Goal: Information Seeking & Learning: Learn about a topic

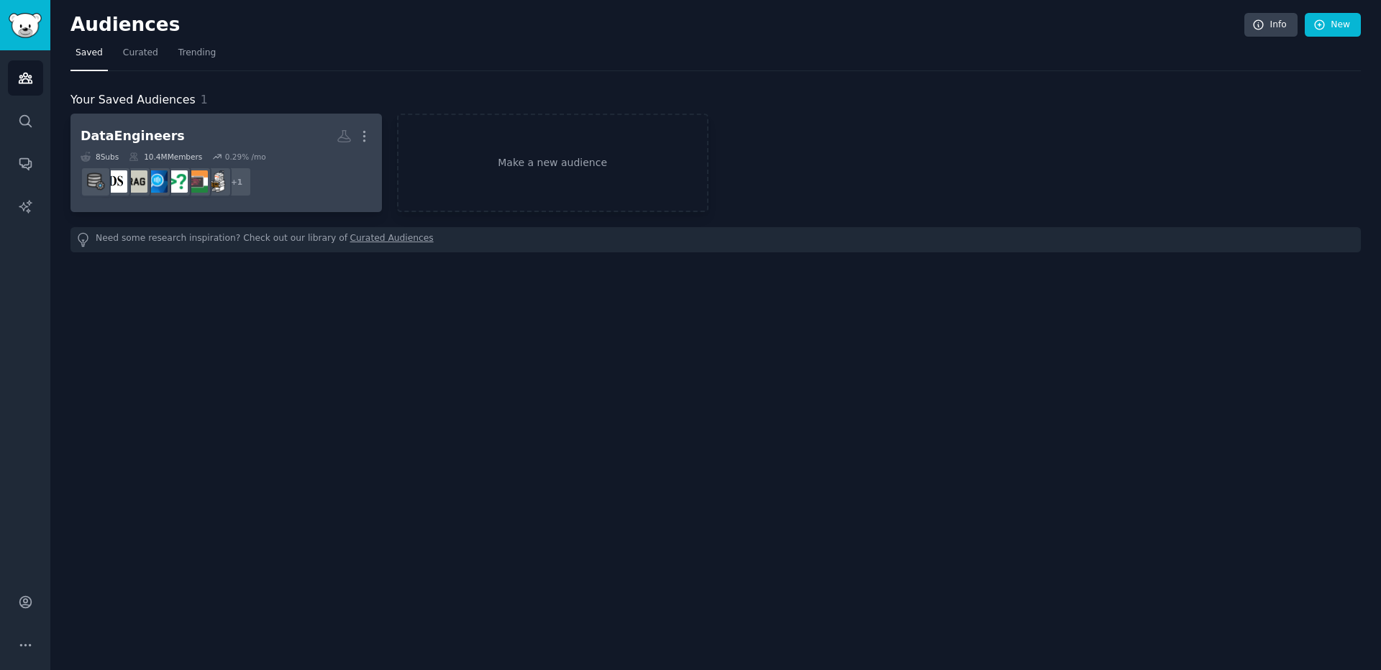
click at [198, 137] on h2 "DataEngineers More" at bounding box center [226, 136] width 291 height 25
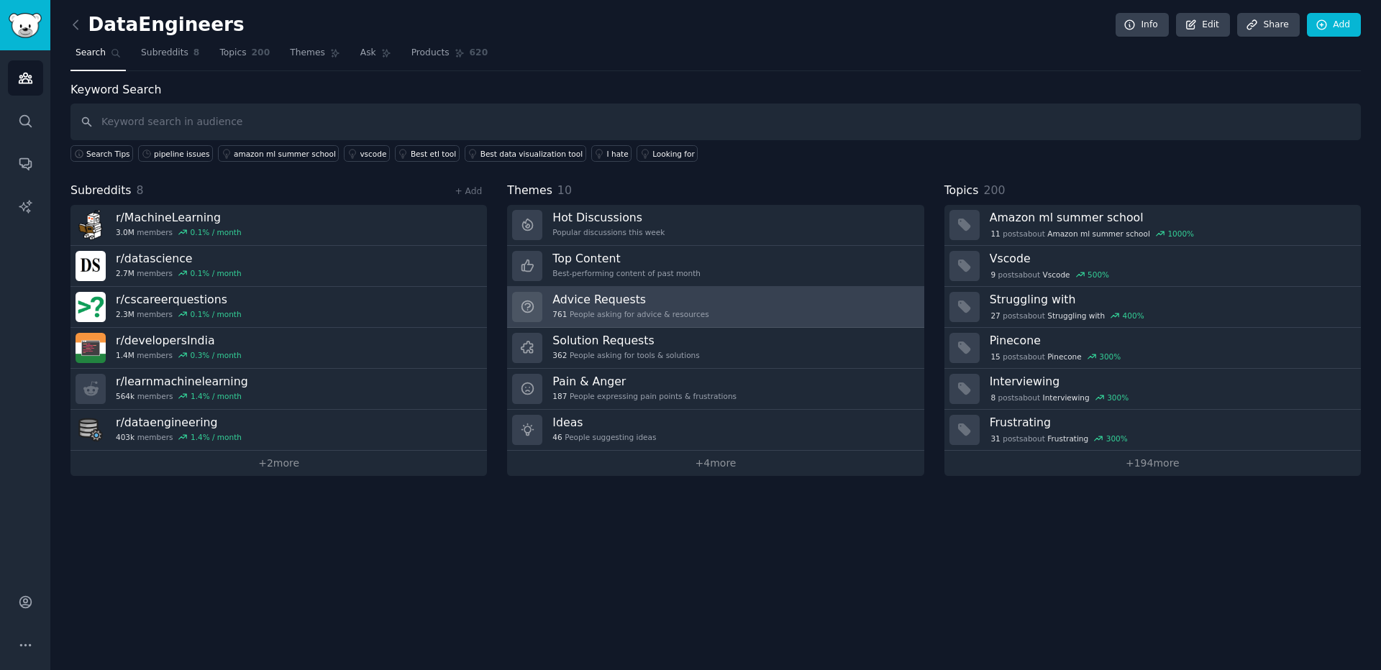
click at [632, 304] on h3 "Advice Requests" at bounding box center [630, 299] width 156 height 15
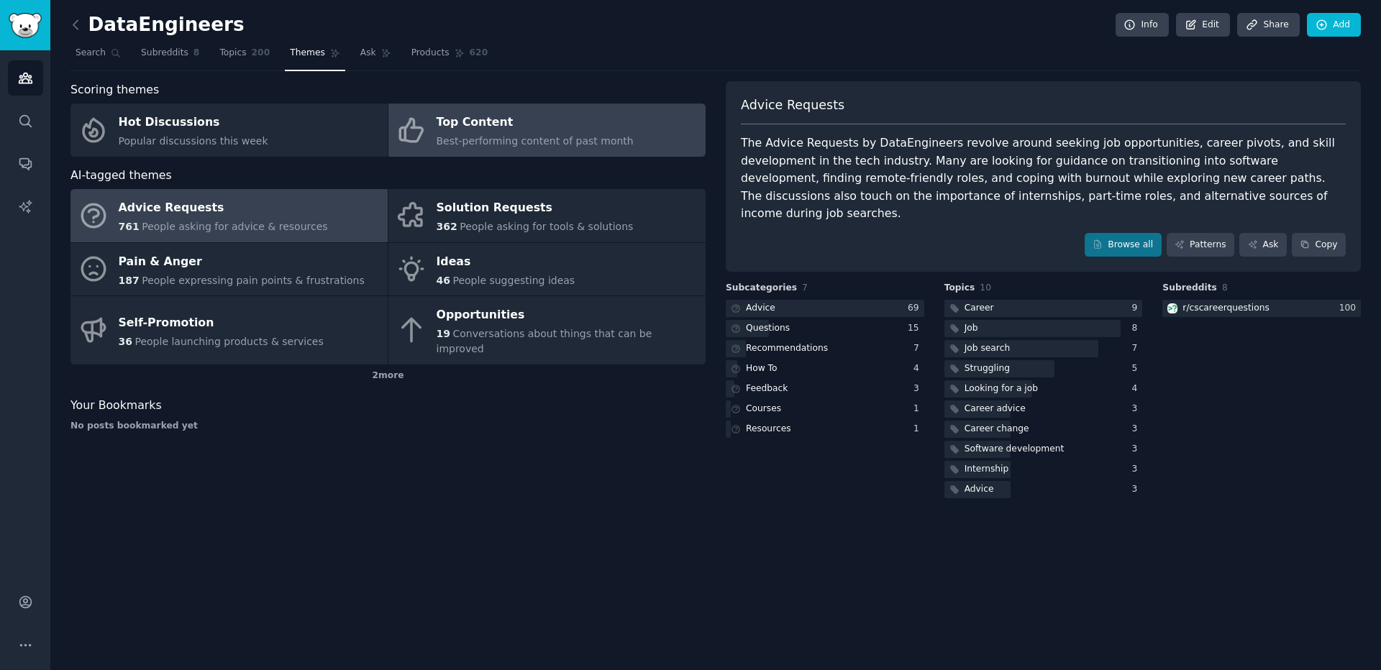
click at [473, 128] on div "Top Content" at bounding box center [535, 122] width 197 height 23
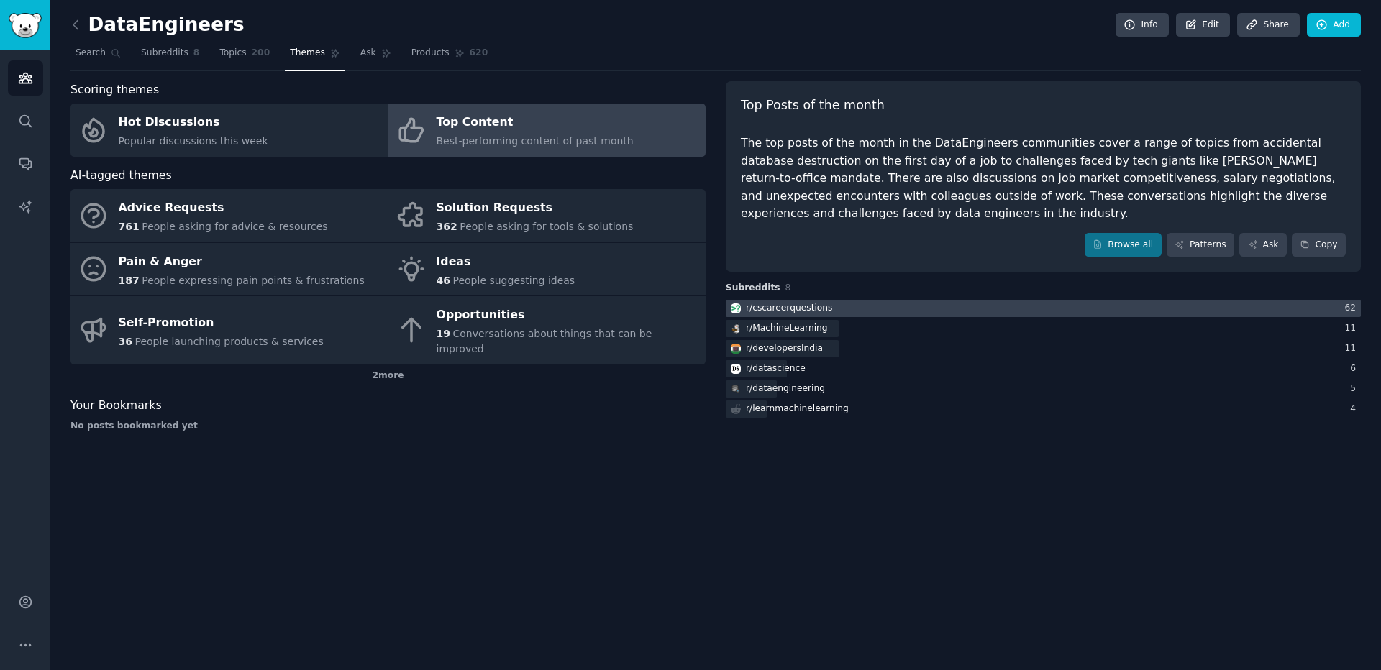
click at [909, 306] on div at bounding box center [1043, 309] width 635 height 18
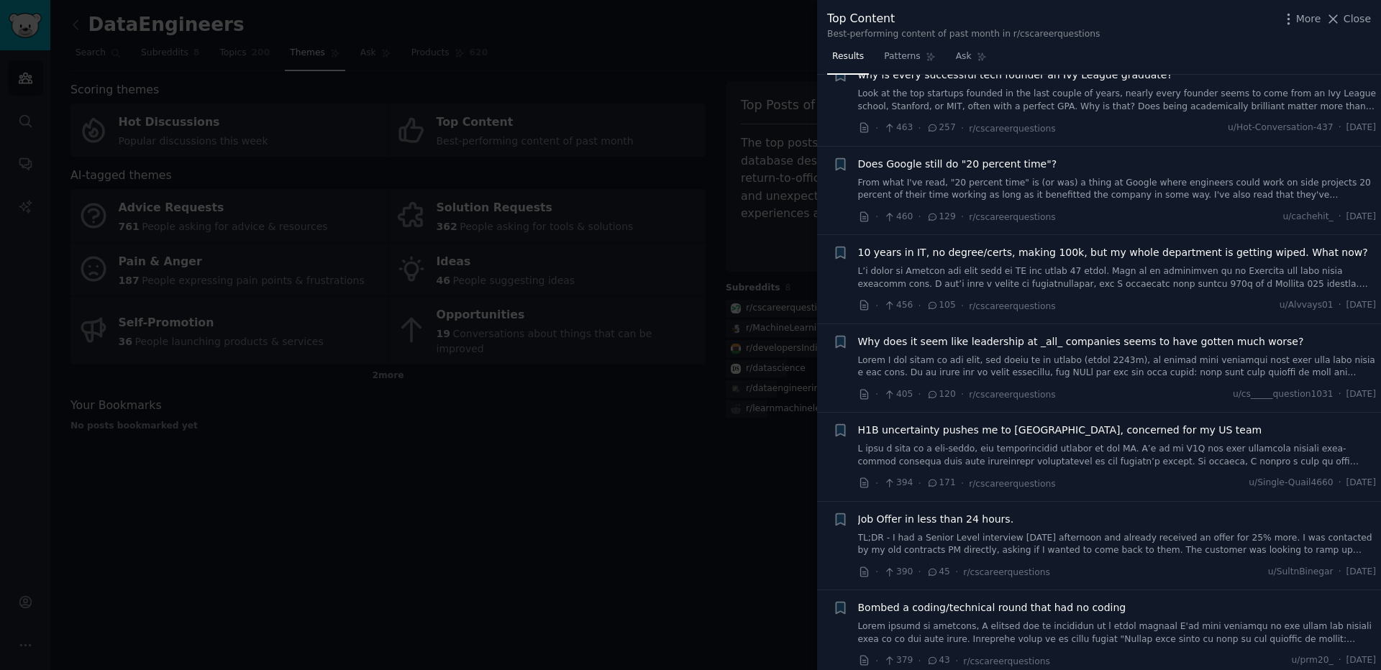
scroll to position [2503, 0]
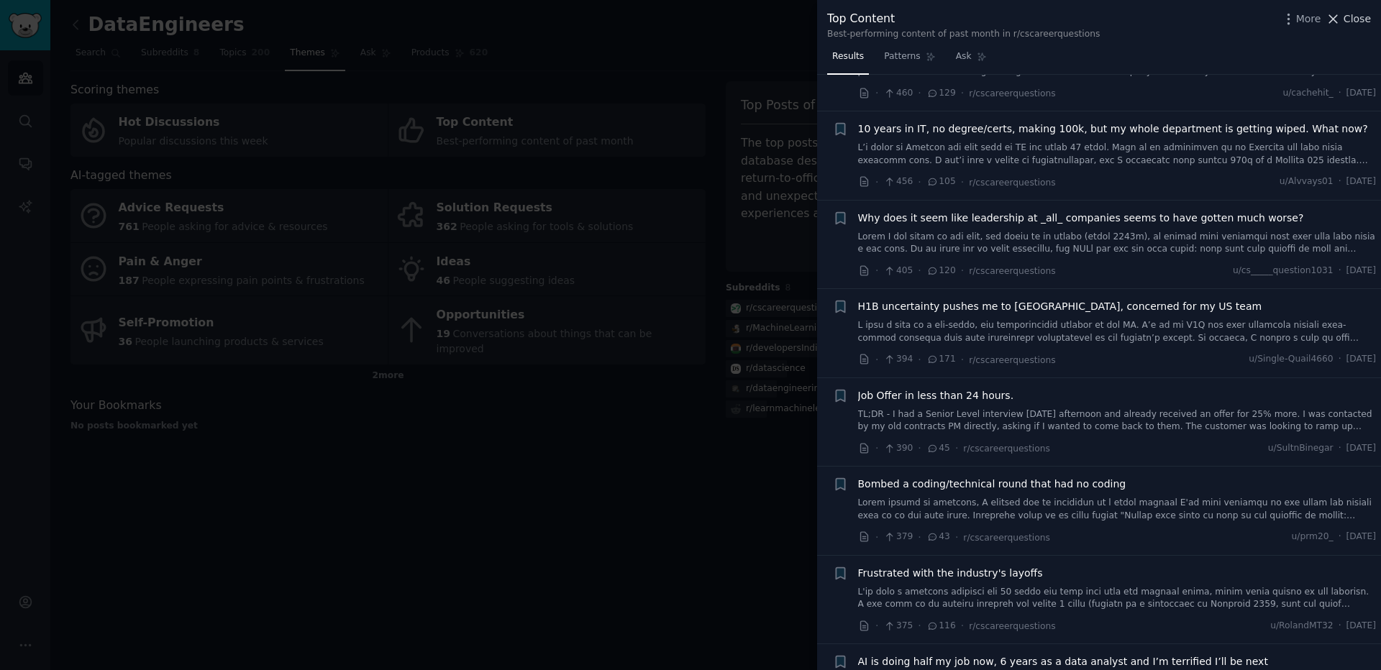
click at [1367, 22] on span "Close" at bounding box center [1357, 19] width 27 height 15
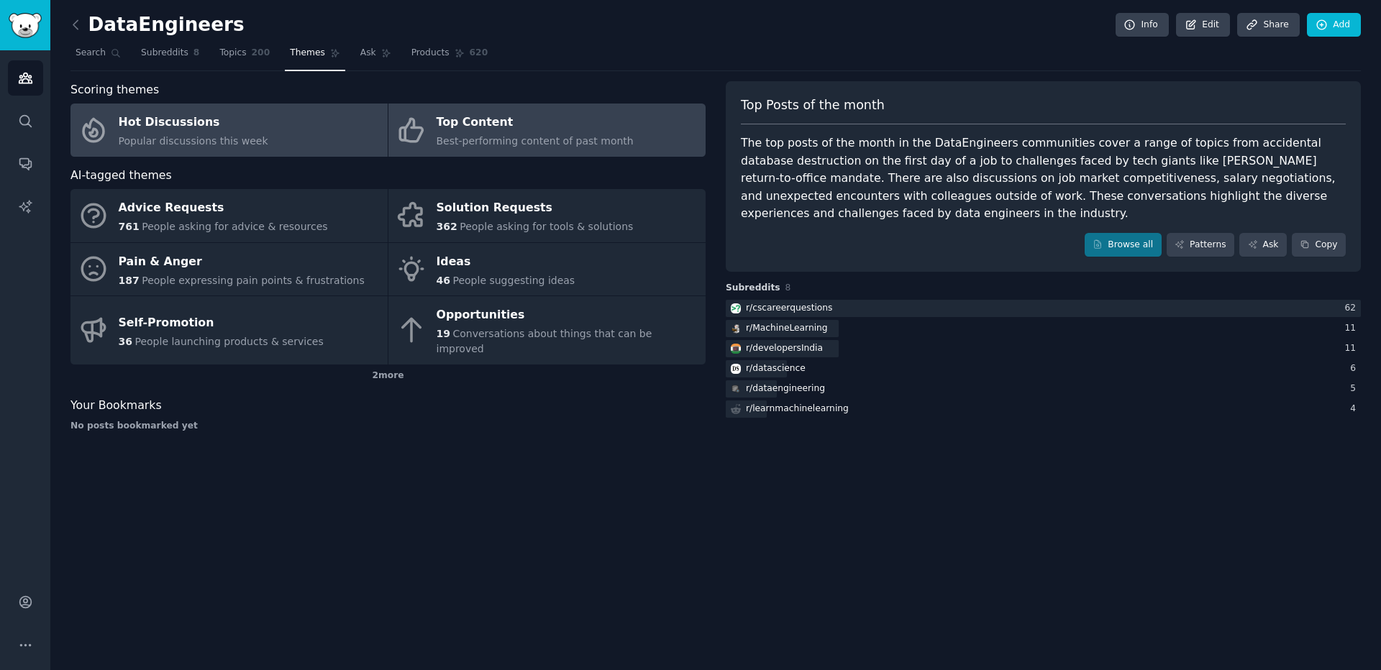
click at [163, 128] on div "Hot Discussions" at bounding box center [194, 122] width 150 height 23
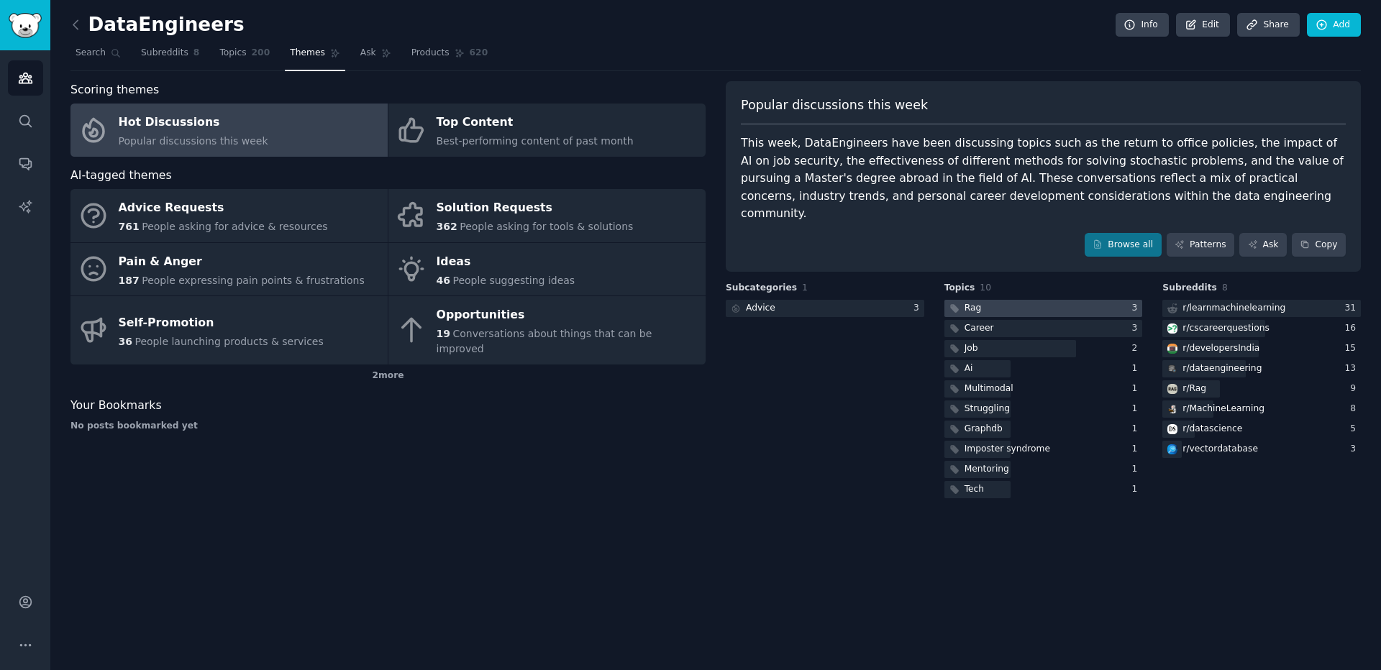
click at [1031, 300] on div at bounding box center [1043, 309] width 199 height 18
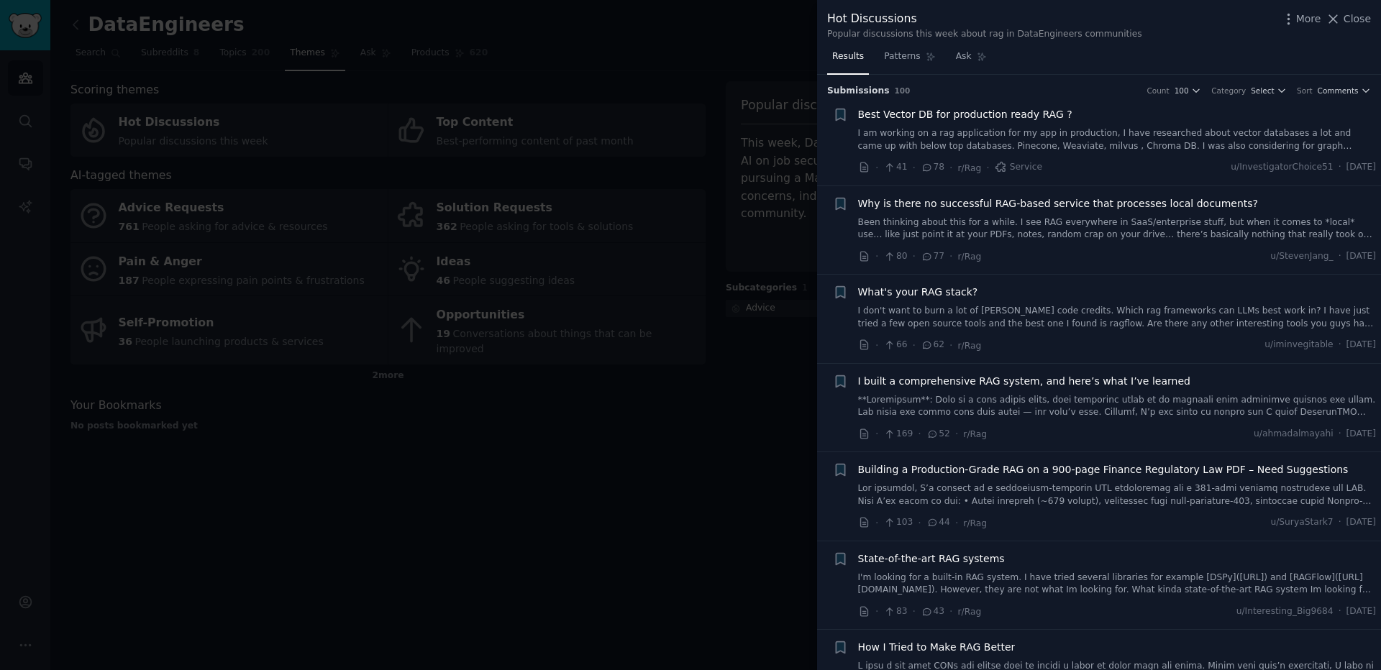
click at [1348, 19] on span "Close" at bounding box center [1357, 19] width 27 height 15
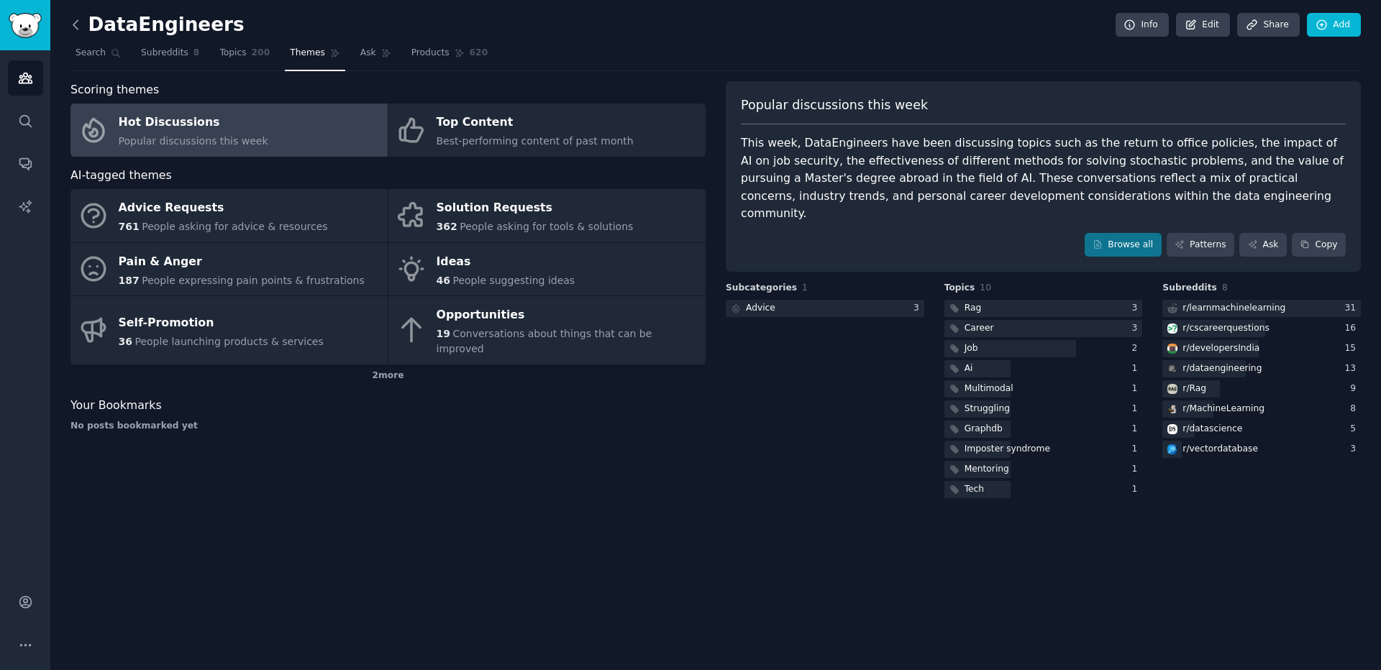
click at [78, 29] on icon at bounding box center [75, 24] width 4 height 9
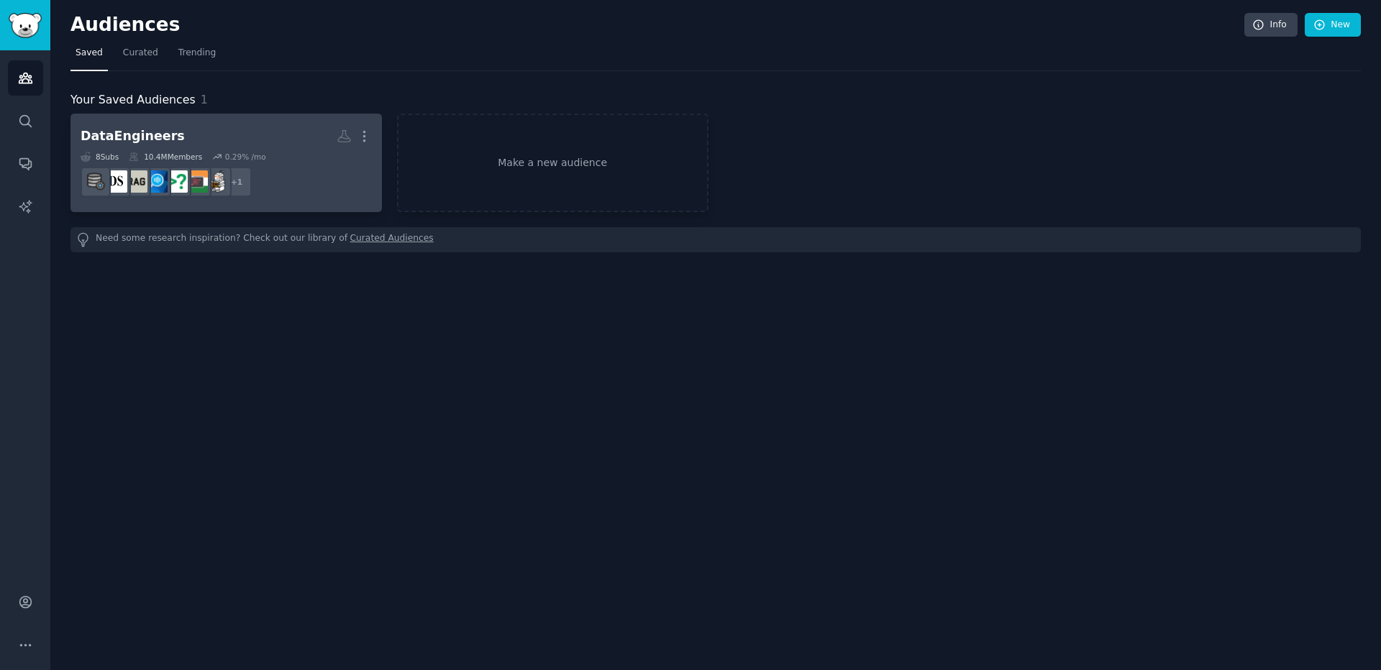
click at [157, 132] on div "DataEngineers" at bounding box center [133, 136] width 104 height 18
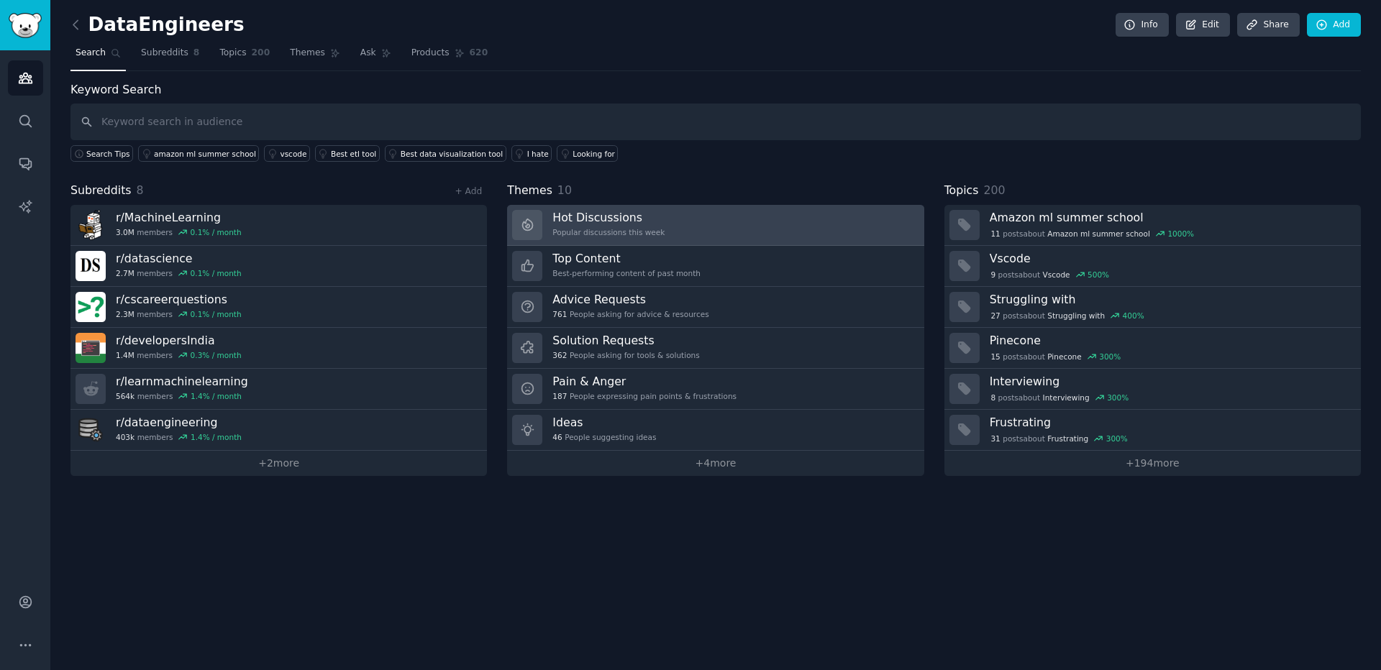
click at [609, 224] on h3 "Hot Discussions" at bounding box center [608, 217] width 112 height 15
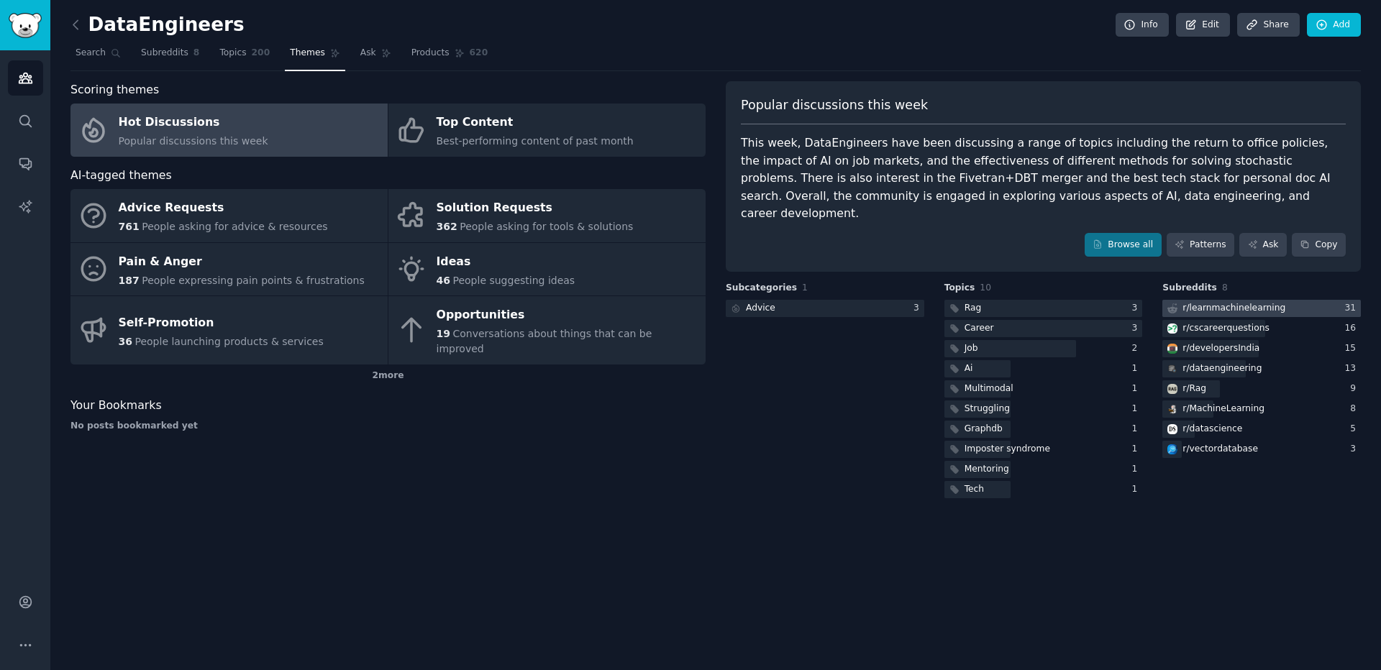
click at [1232, 302] on div "r/ learnmachinelearning" at bounding box center [1234, 308] width 103 height 13
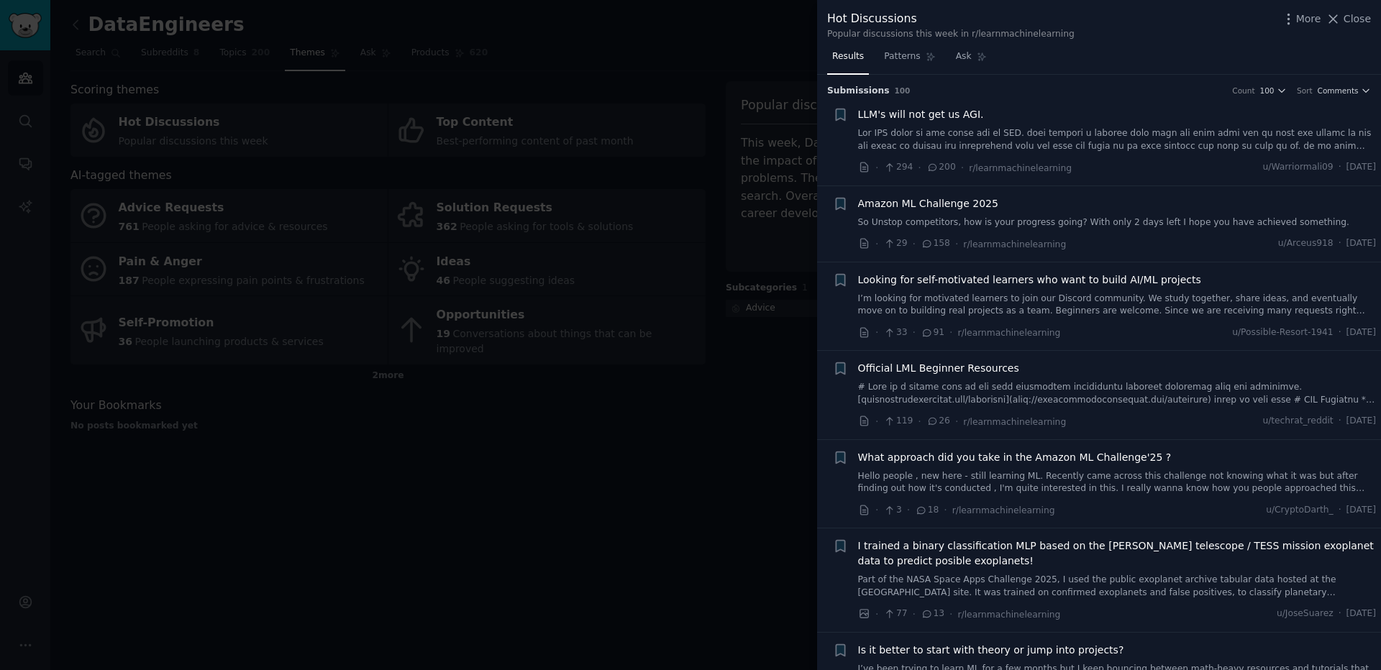
click at [1034, 137] on link at bounding box center [1117, 139] width 519 height 25
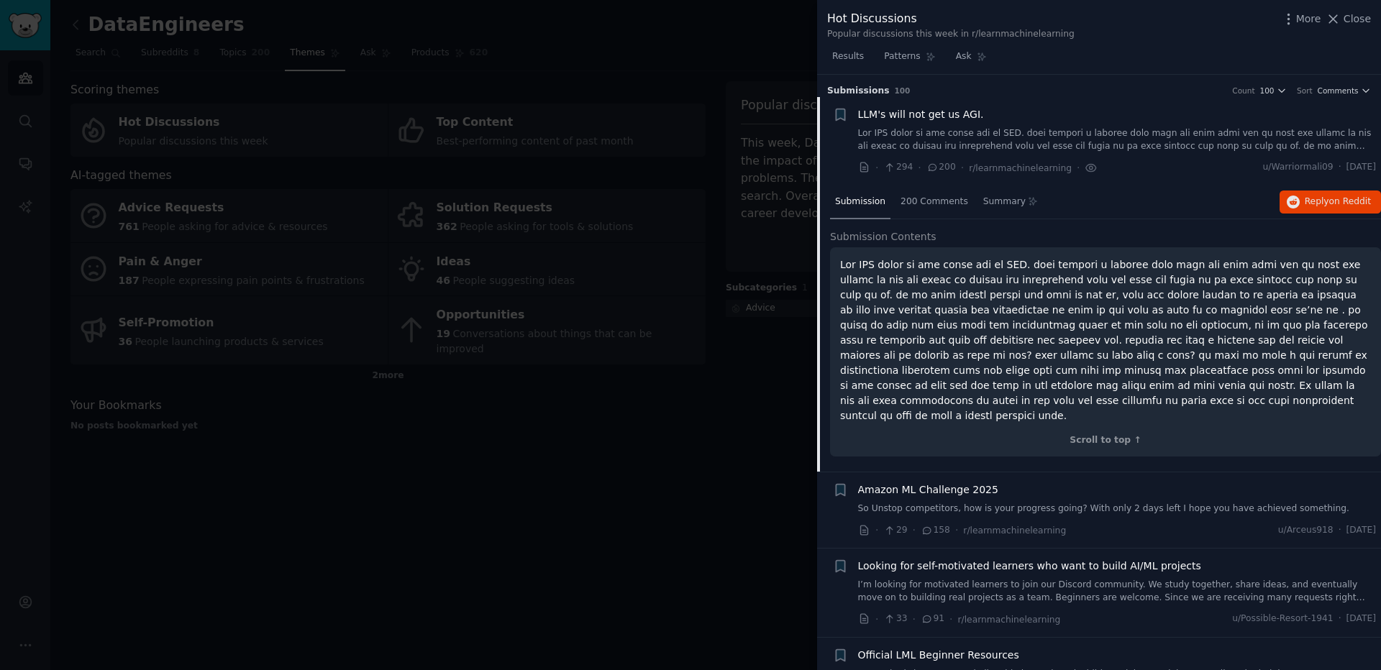
scroll to position [23, 0]
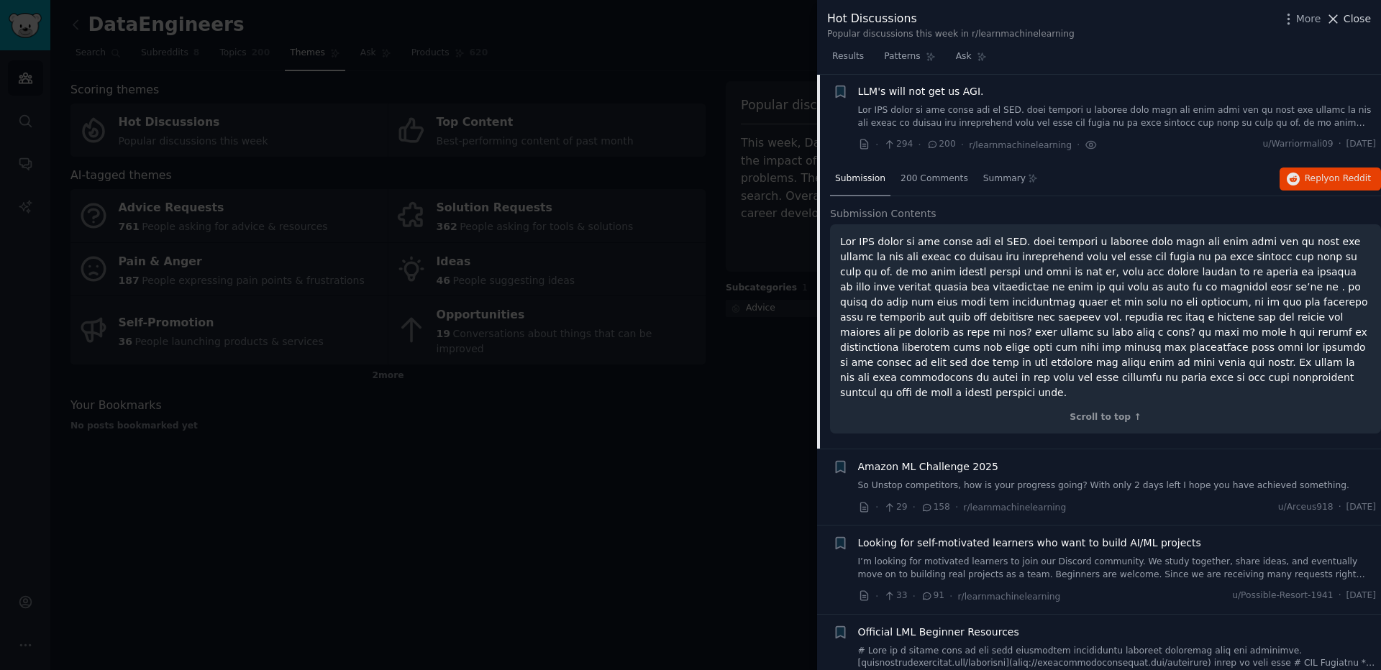
click at [1357, 22] on span "Close" at bounding box center [1357, 19] width 27 height 15
